Goal: Task Accomplishment & Management: Use online tool/utility

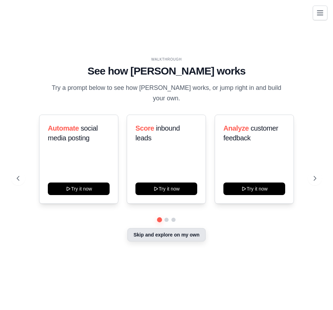
click at [179, 232] on button "Skip and explore on my own" at bounding box center [166, 235] width 78 height 13
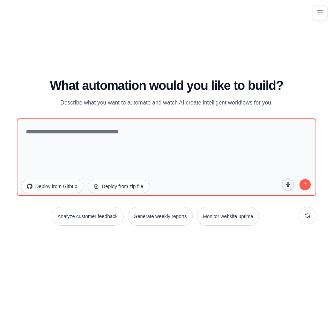
click at [111, 259] on div "WALKTHROUGH See how [PERSON_NAME] works Try a prompt below to see how [PERSON_N…" at bounding box center [166, 155] width 316 height 297
click at [316, 18] on button "Toggle navigation" at bounding box center [320, 12] width 15 height 15
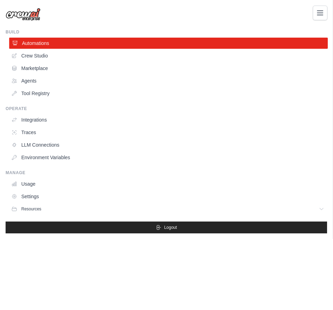
click at [74, 43] on link "Automations" at bounding box center [168, 43] width 319 height 11
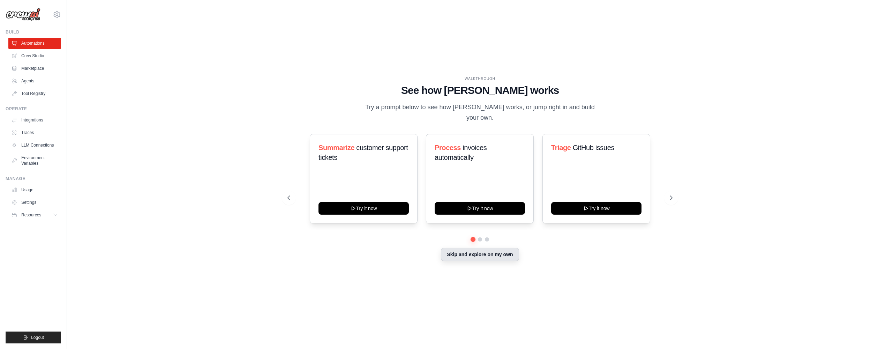
click at [332, 252] on button "Skip and explore on my own" at bounding box center [480, 254] width 78 height 13
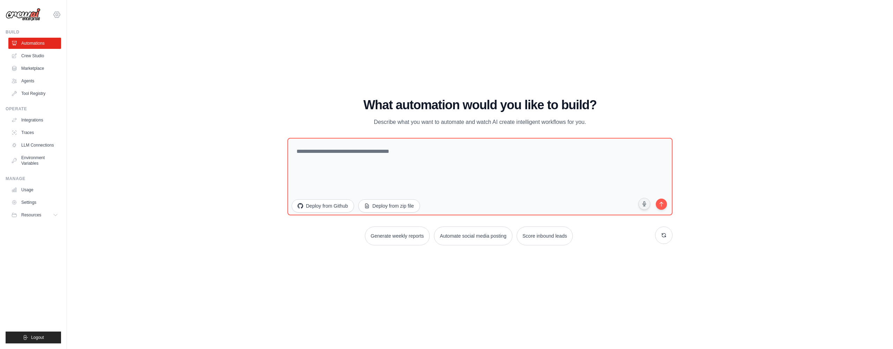
click at [57, 18] on icon at bounding box center [57, 14] width 8 height 8
click at [75, 51] on link "Ambev - SAZ" at bounding box center [56, 49] width 61 height 13
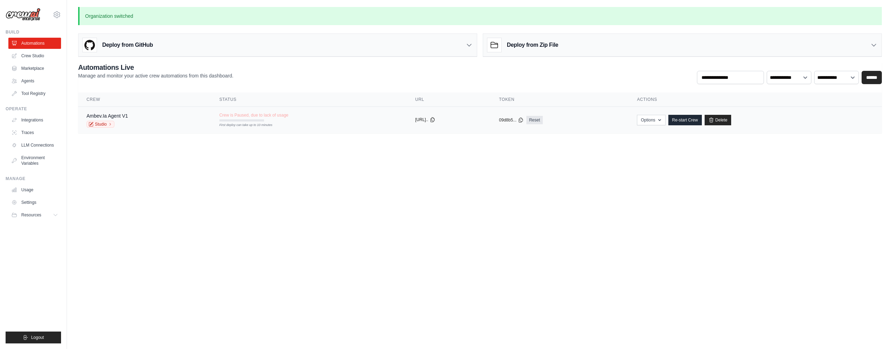
click at [415, 119] on button "[URL].." at bounding box center [425, 120] width 20 height 6
click at [137, 114] on div "Ambev.Ia Agent V1 Studio" at bounding box center [145, 119] width 116 height 15
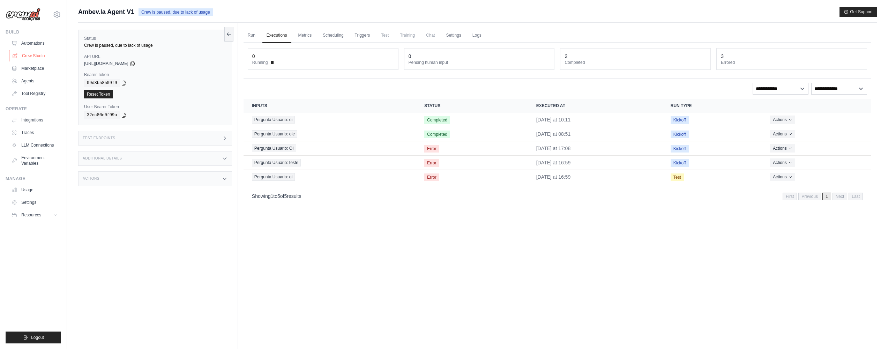
click at [39, 55] on link "Crew Studio" at bounding box center [35, 55] width 53 height 11
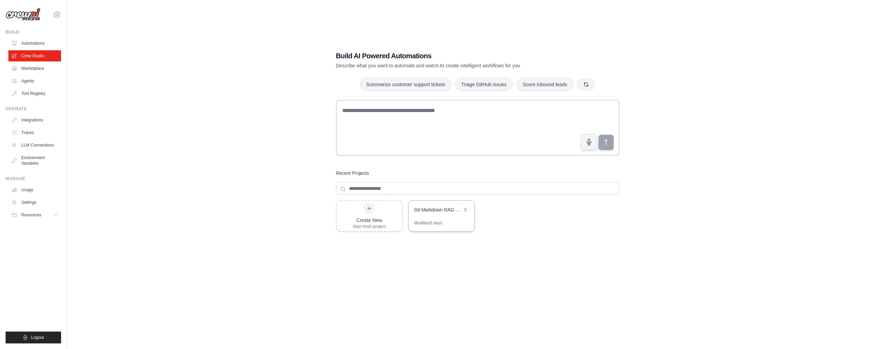
click at [449, 214] on div "Git Markdown RAG Pipeline to MongoDB" at bounding box center [438, 210] width 48 height 8
click at [43, 90] on link "Tool Registry" at bounding box center [35, 93] width 53 height 11
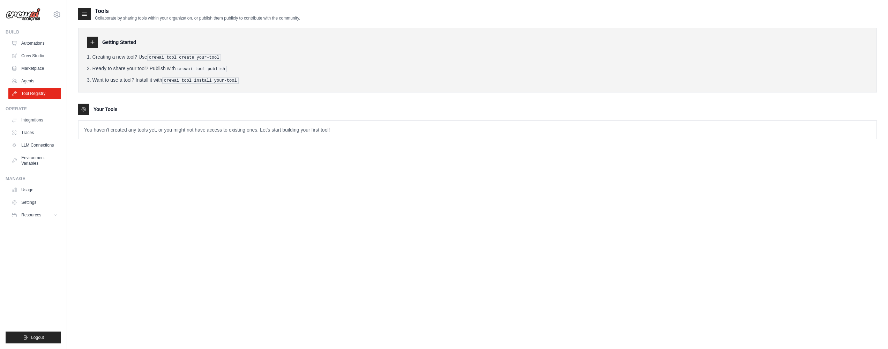
click at [226, 49] on div "Getting Started Creating a new tool? Use crewai tool create your-tool Ready to …" at bounding box center [477, 60] width 799 height 65
click at [204, 72] on ol "Creating a new tool? Use crewai tool create your-tool Ready to share your tool?…" at bounding box center [477, 68] width 781 height 30
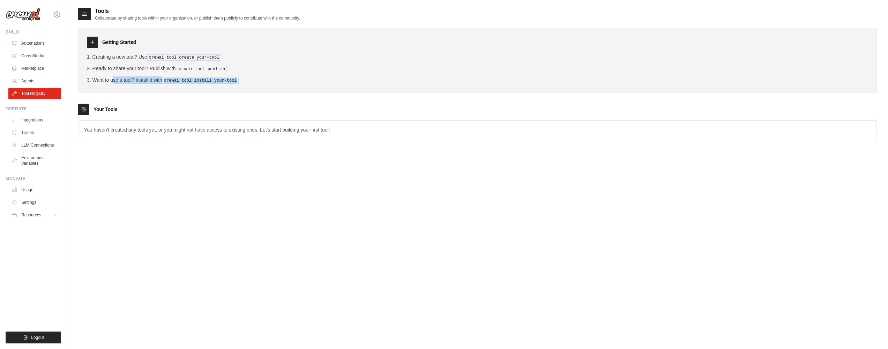
click at [204, 72] on ol "Creating a new tool? Use crewai tool create your-tool Ready to share your tool?…" at bounding box center [477, 68] width 781 height 30
click at [204, 89] on div "Getting Started Creating a new tool? Use crewai tool create your-tool Ready to …" at bounding box center [477, 60] width 799 height 65
click at [212, 76] on li "Want to use a tool? Install it with crewai tool install your-tool" at bounding box center [477, 79] width 781 height 7
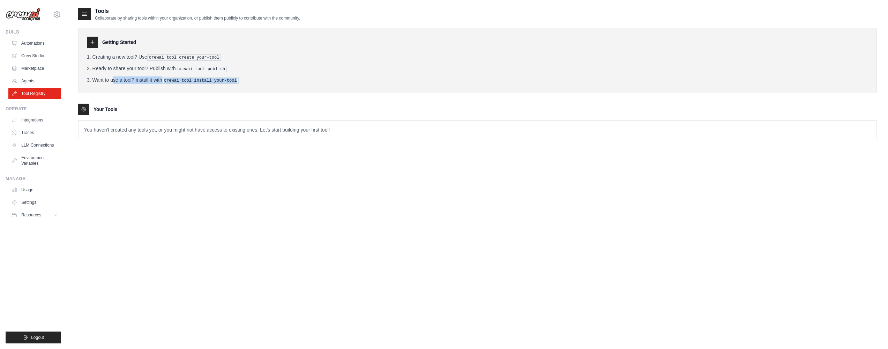
click at [343, 77] on li "Want to use a tool? Install it with crewai tool install your-tool" at bounding box center [477, 79] width 781 height 7
click at [138, 124] on p "You haven't created any tools yet, or you might not have access to existing one…" at bounding box center [477, 130] width 798 height 18
click at [141, 127] on p "You haven't created any tools yet, or you might not have access to existing one…" at bounding box center [477, 130] width 798 height 18
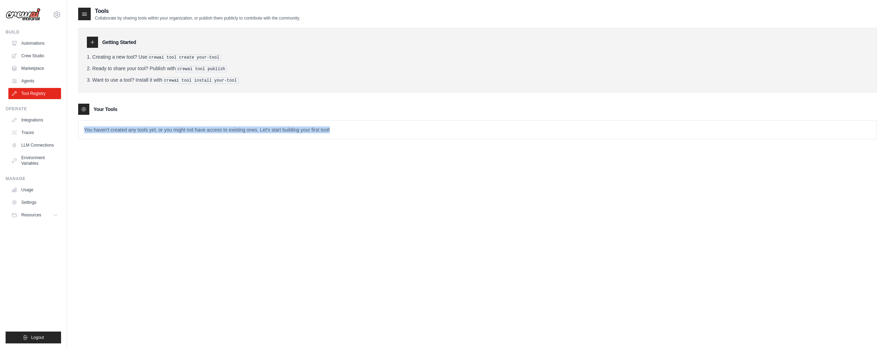
click at [141, 127] on p "You haven't created any tools yet, or you might not have access to existing one…" at bounding box center [477, 130] width 798 height 18
click at [230, 51] on div "Getting Started Creating a new tool? Use crewai tool create your-tool Ready to …" at bounding box center [477, 60] width 799 height 65
drag, startPoint x: 179, startPoint y: 69, endPoint x: 231, endPoint y: 69, distance: 52.0
click at [231, 69] on li "Ready to share your tool? Publish with crewai tool publish" at bounding box center [477, 68] width 781 height 7
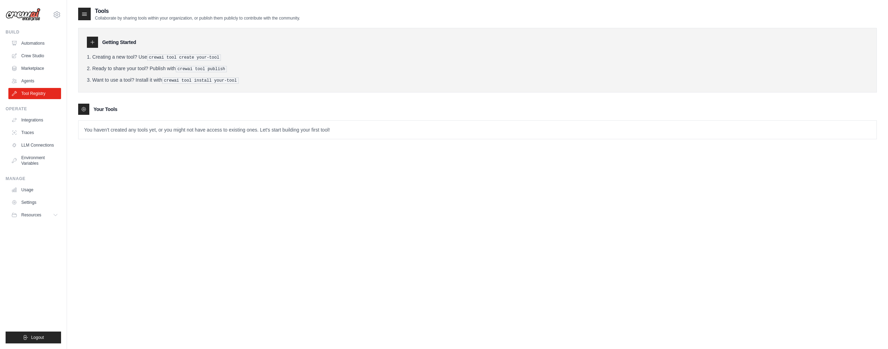
click at [231, 69] on li "Ready to share your tool? Publish with crewai tool publish" at bounding box center [477, 68] width 781 height 7
click at [145, 136] on p "You haven't created any tools yet, or you might not have access to existing one…" at bounding box center [477, 130] width 798 height 18
click at [151, 130] on p "You haven't created any tools yet, or you might not have access to existing one…" at bounding box center [477, 130] width 798 height 18
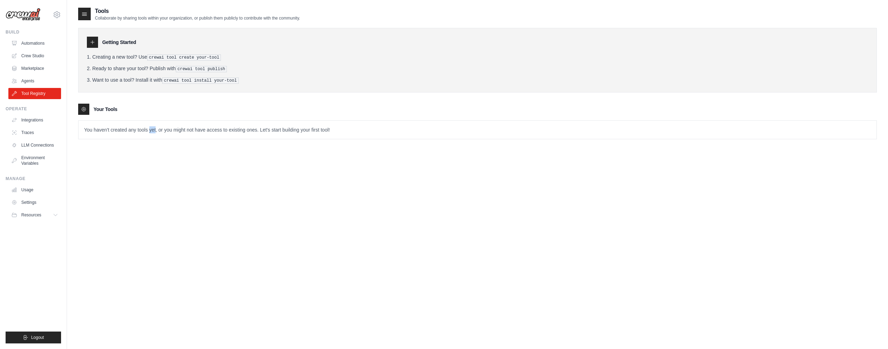
click at [151, 130] on p "You haven't created any tools yet, or you might not have access to existing one…" at bounding box center [477, 130] width 798 height 18
click at [40, 53] on link "Crew Studio" at bounding box center [35, 55] width 53 height 11
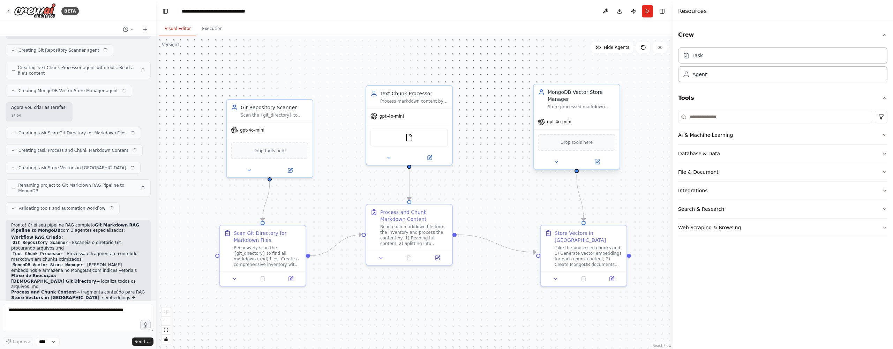
scroll to position [997, 0]
click at [577, 97] on div "MongoDB Vector Store Manager" at bounding box center [582, 96] width 68 height 14
click at [419, 98] on div "Process markdown content by splitting it into optimal chunks for vector embeddi…" at bounding box center [414, 100] width 68 height 6
click at [593, 162] on button at bounding box center [596, 162] width 39 height 8
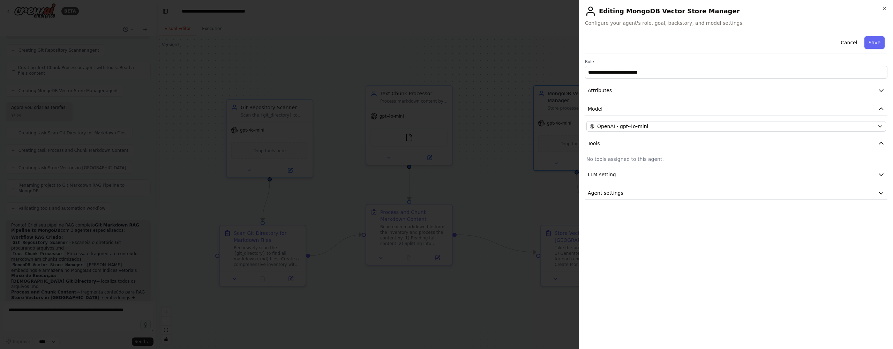
click at [662, 157] on p "No tools assigned to this agent." at bounding box center [736, 159] width 300 height 7
click at [457, 135] on div at bounding box center [446, 174] width 893 height 349
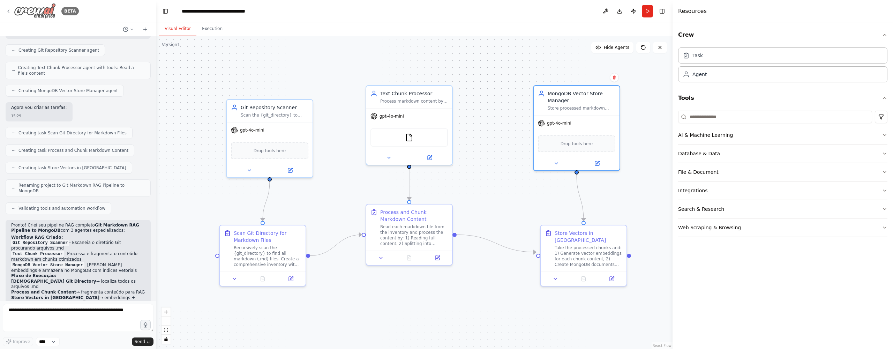
click at [9, 12] on icon at bounding box center [8, 11] width 1 height 3
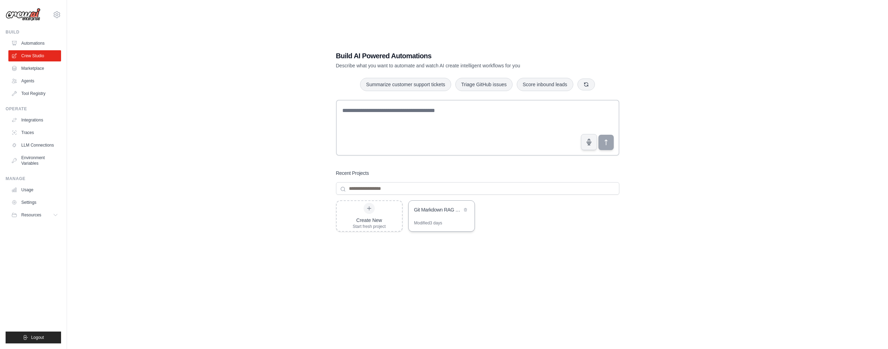
click at [439, 218] on div "Git Markdown RAG Pipeline to MongoDB" at bounding box center [442, 211] width 66 height 20
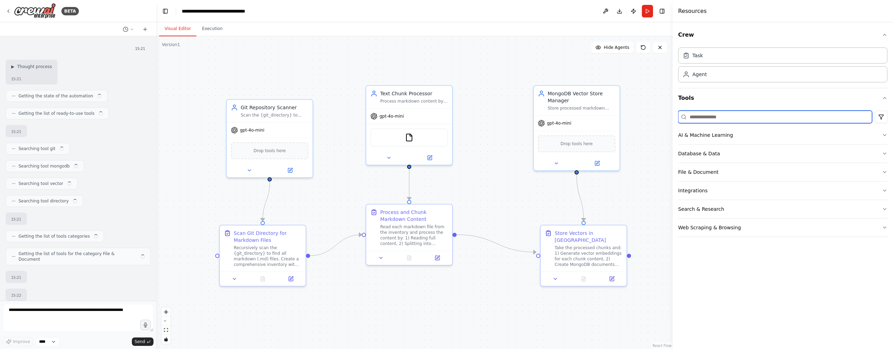
click at [732, 116] on input at bounding box center [775, 117] width 194 height 13
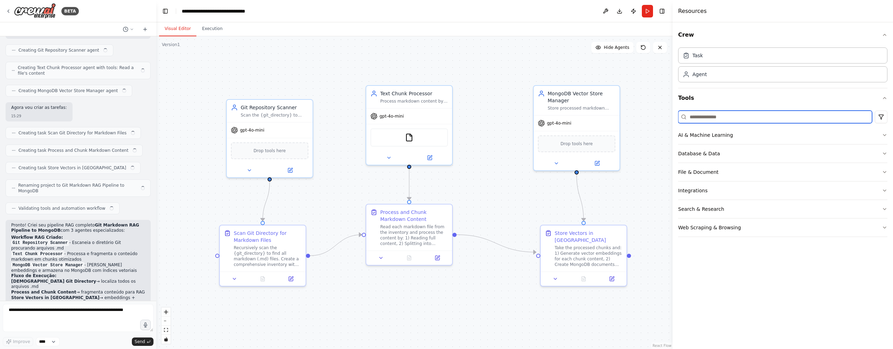
scroll to position [997, 0]
type input "*****"
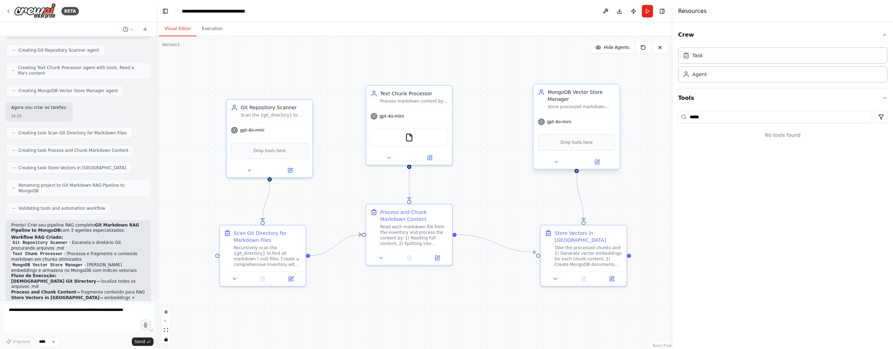
click at [594, 92] on div "MongoDB Vector Store Manager" at bounding box center [582, 96] width 68 height 14
click at [583, 104] on div "Store processed markdown chunks with vector embeddings in MongoDB, creating pro…" at bounding box center [582, 107] width 68 height 6
click at [599, 163] on icon at bounding box center [597, 162] width 4 height 4
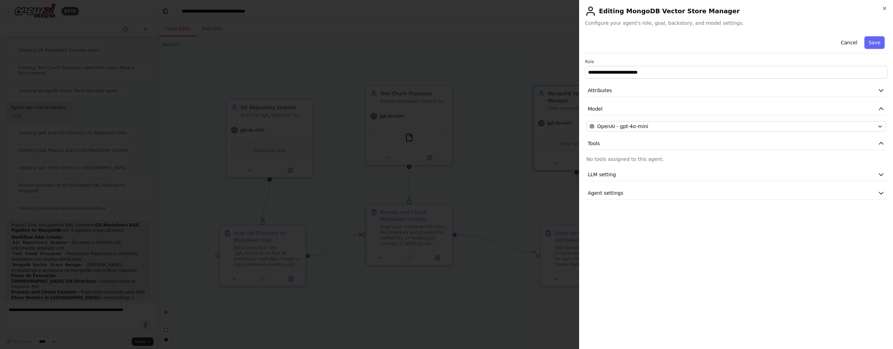
click at [670, 152] on div "**********" at bounding box center [736, 116] width 302 height 166
click at [702, 181] on button "LLM setting" at bounding box center [736, 174] width 302 height 13
click at [698, 237] on button "Agent settings" at bounding box center [736, 243] width 302 height 13
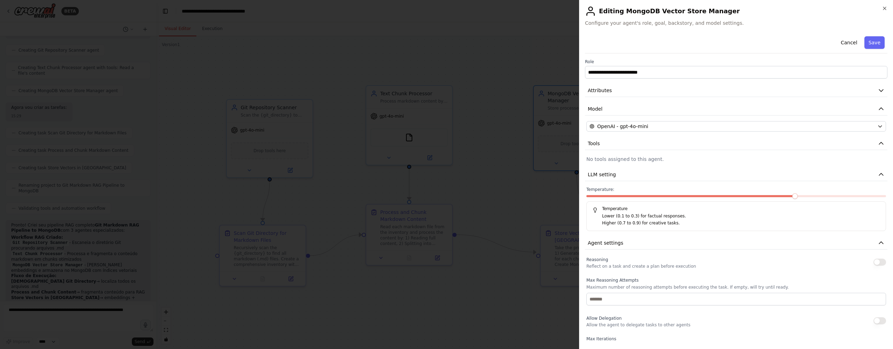
click at [494, 180] on div at bounding box center [446, 174] width 893 height 349
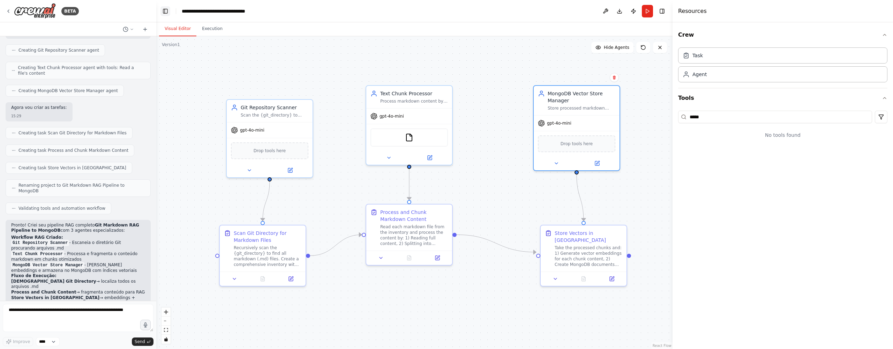
click at [167, 12] on button "Toggle Left Sidebar" at bounding box center [165, 11] width 10 height 10
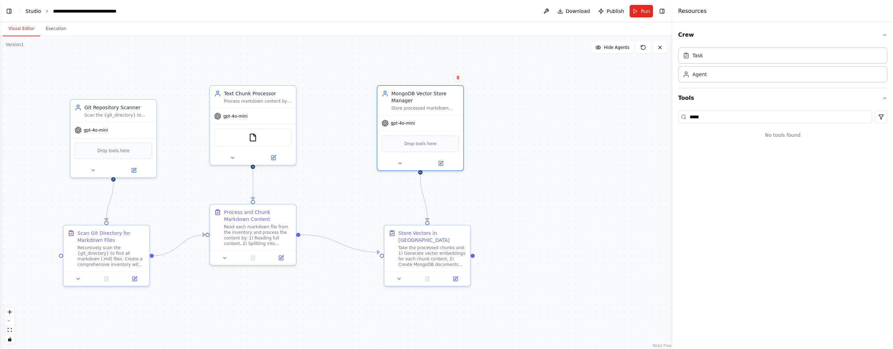
click at [29, 11] on link "Studio" at bounding box center [33, 11] width 16 height 6
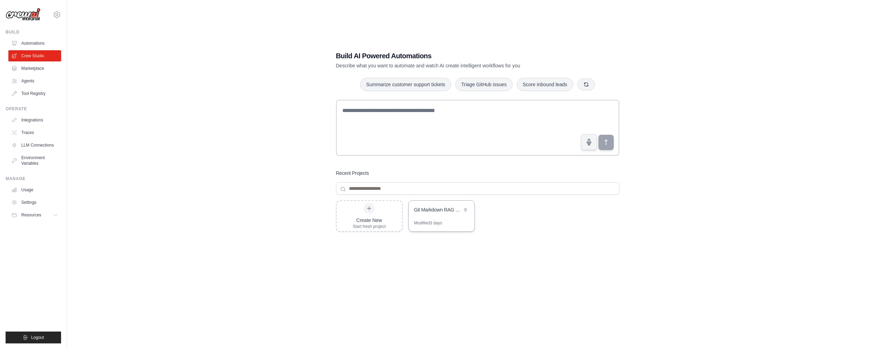
click at [445, 219] on div "Git Markdown RAG Pipeline to MongoDB" at bounding box center [442, 211] width 66 height 20
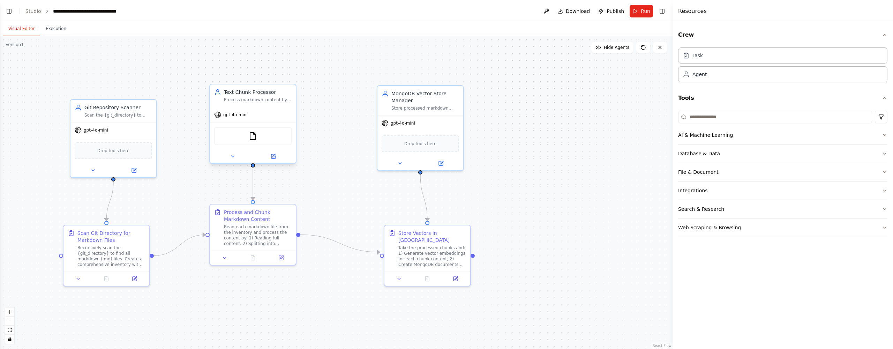
click at [267, 107] on div "gpt-4o-mini" at bounding box center [253, 114] width 86 height 15
click at [293, 76] on button at bounding box center [290, 77] width 9 height 9
click at [273, 76] on button "Confirm" at bounding box center [271, 77] width 25 height 8
click at [36, 13] on link "Studio" at bounding box center [33, 11] width 16 height 6
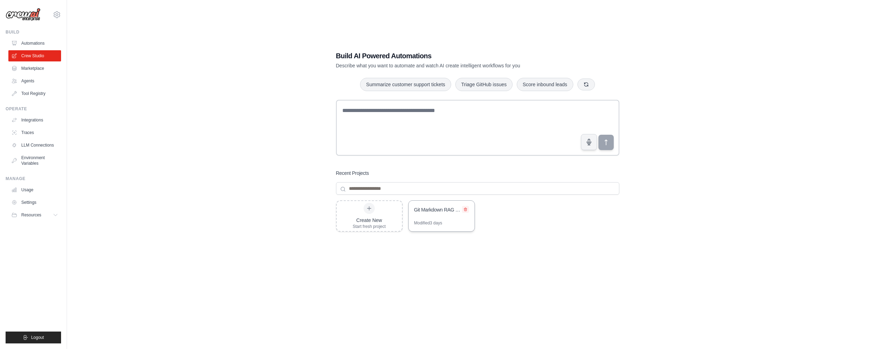
click at [466, 209] on icon at bounding box center [465, 209] width 3 height 3
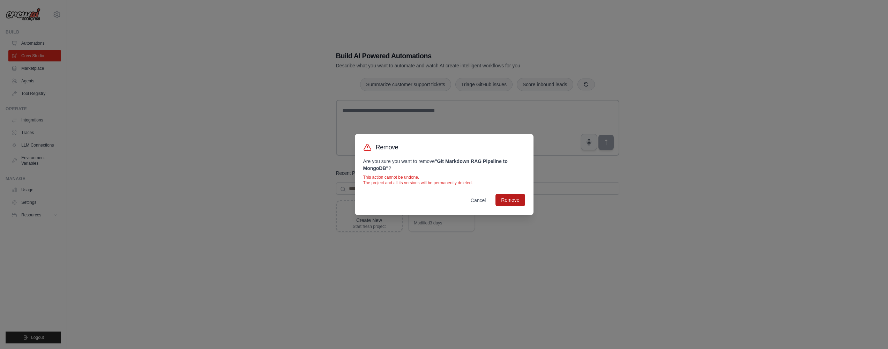
click at [518, 203] on button "Remove" at bounding box center [509, 200] width 29 height 13
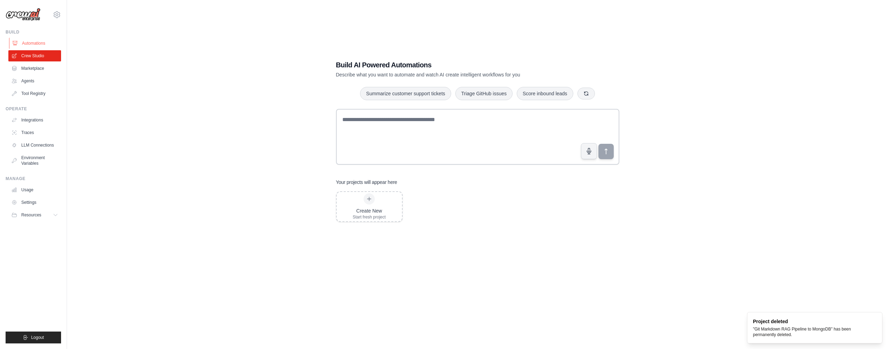
click at [24, 43] on link "Automations" at bounding box center [35, 43] width 53 height 11
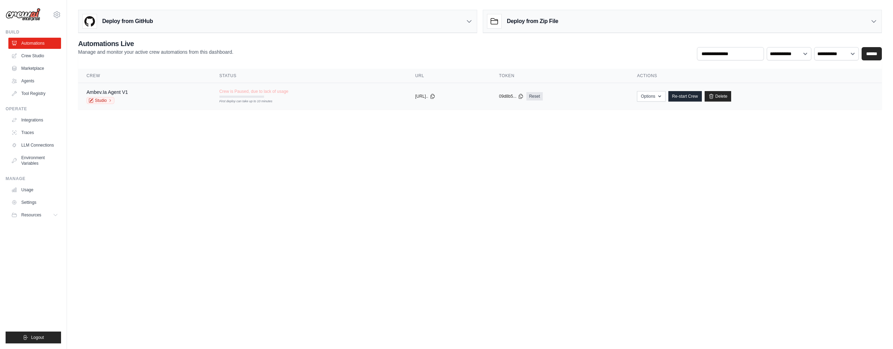
click at [123, 88] on td "Ambev.Ia Agent V1 Studio" at bounding box center [144, 96] width 133 height 27
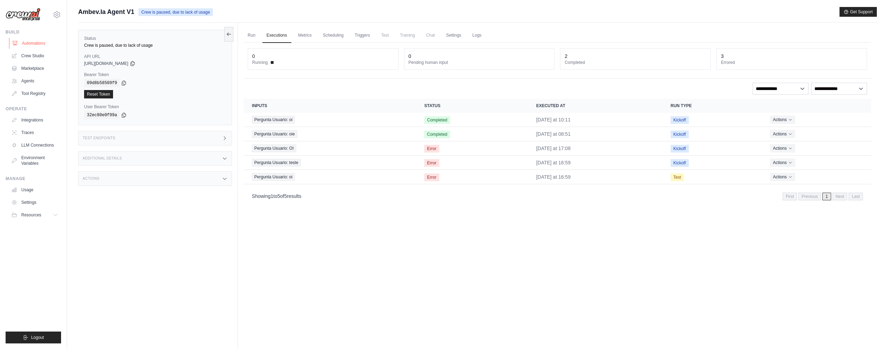
click at [16, 42] on icon at bounding box center [15, 43] width 6 height 6
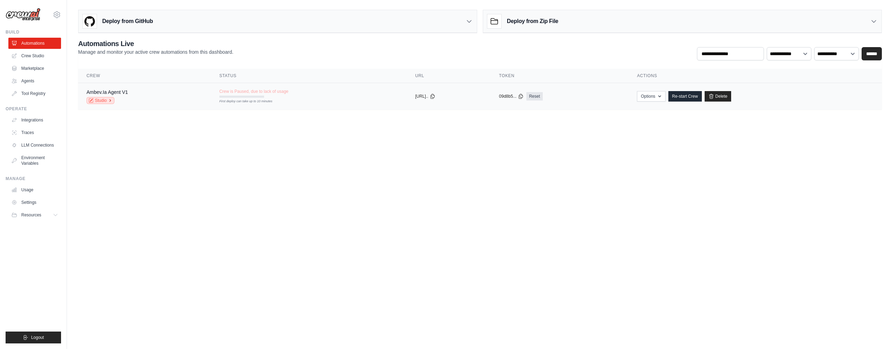
click at [96, 99] on link "Studio" at bounding box center [101, 100] width 28 height 7
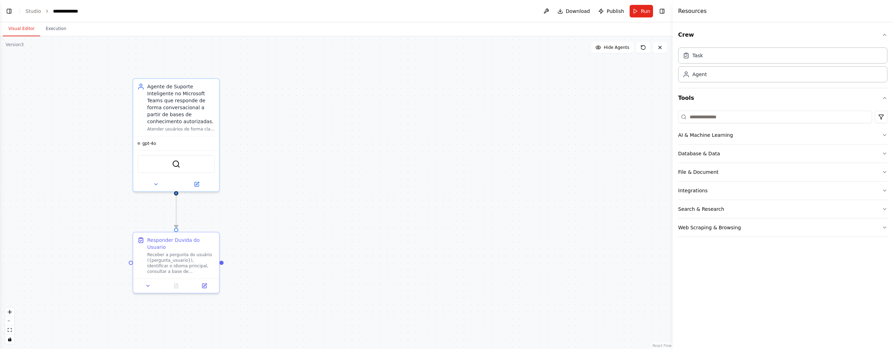
scroll to position [756, 0]
